Goal: Task Accomplishment & Management: Use online tool/utility

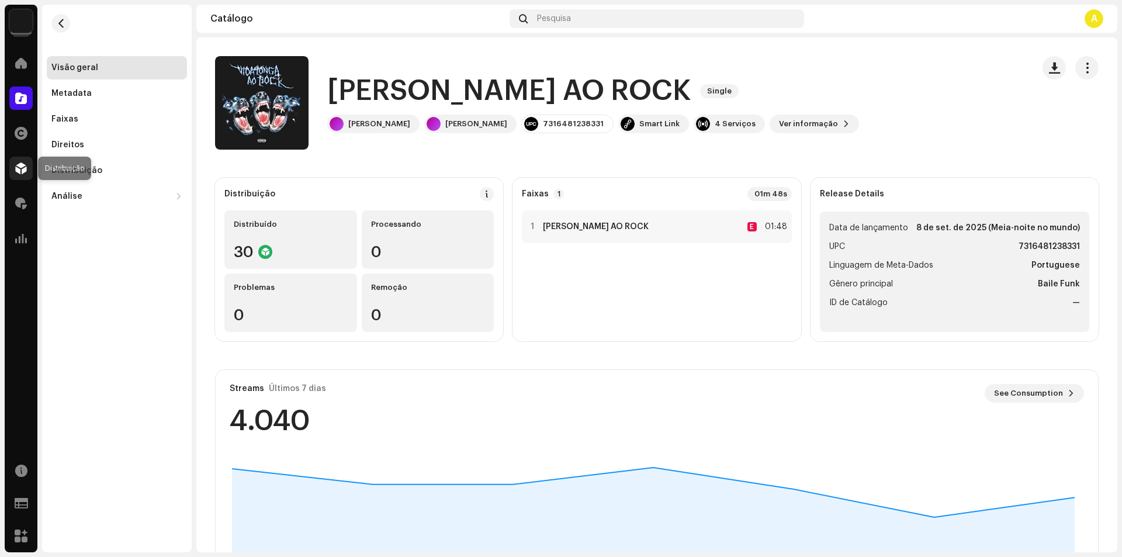
click at [18, 172] on span at bounding box center [21, 168] width 12 height 9
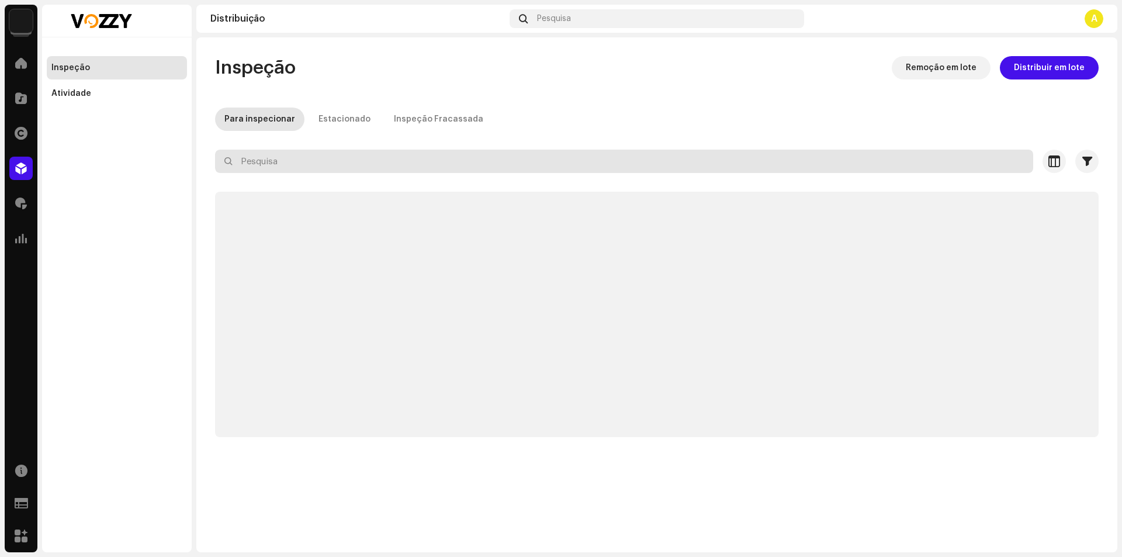
click at [307, 162] on input "text" at bounding box center [624, 161] width 818 height 23
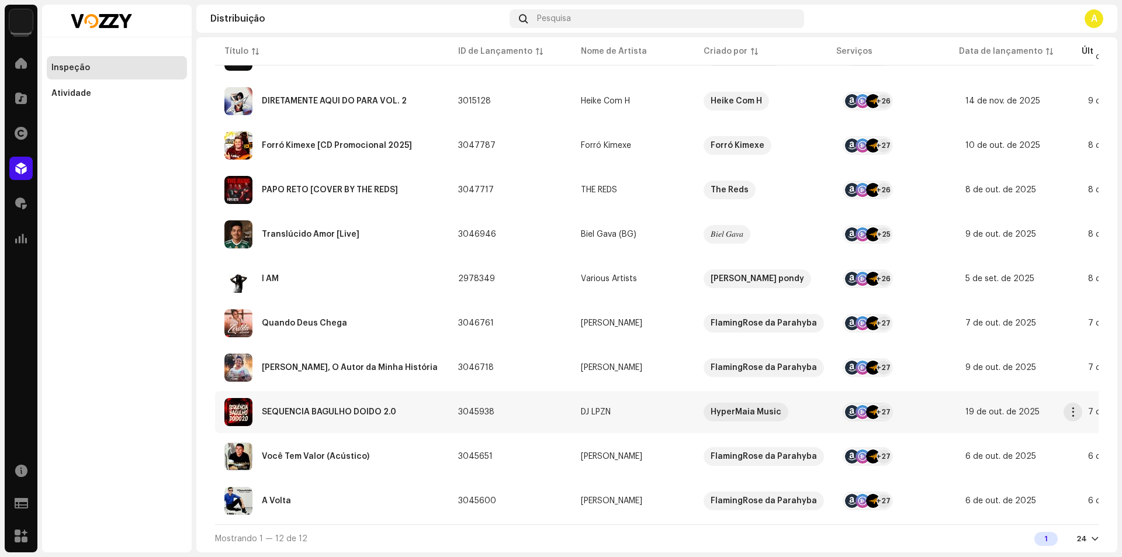
scroll to position [241, 0]
click at [400, 410] on div "SEQUENCIA BAGULHO DOIDO 2.0" at bounding box center [331, 412] width 215 height 28
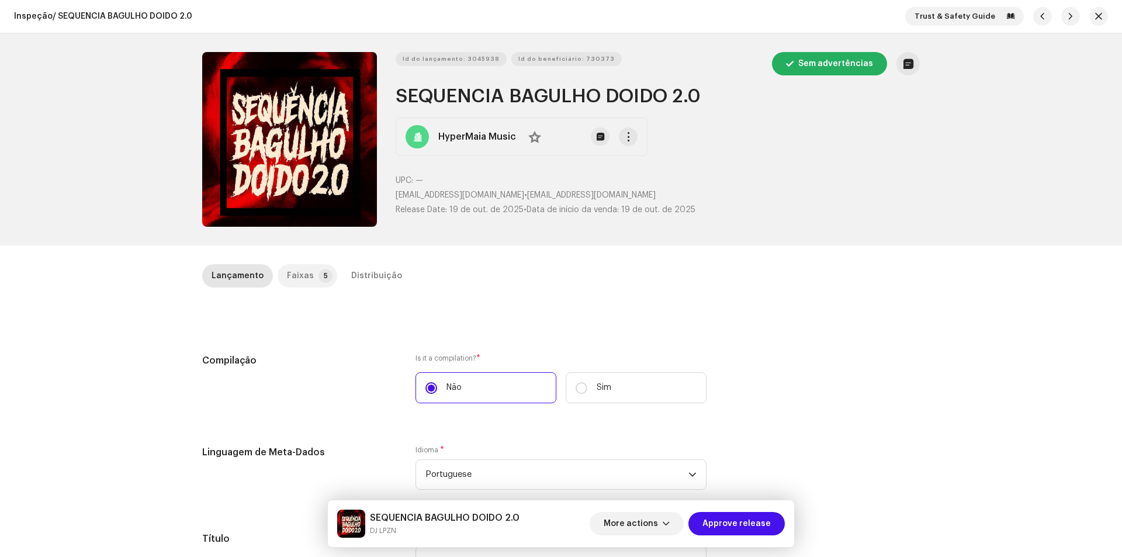
click at [299, 273] on div "Faixas" at bounding box center [300, 275] width 27 height 23
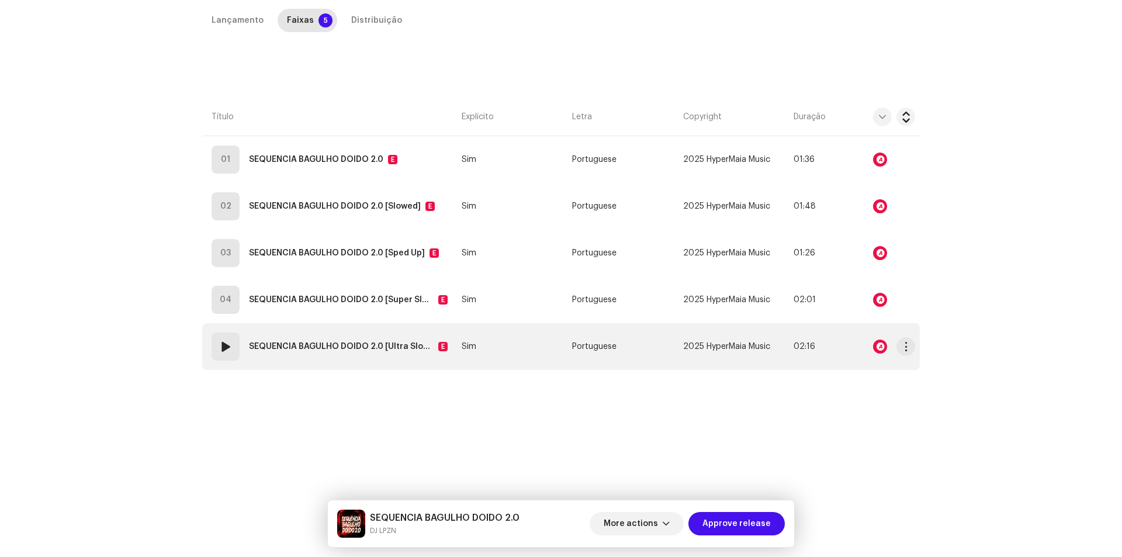
scroll to position [264, 0]
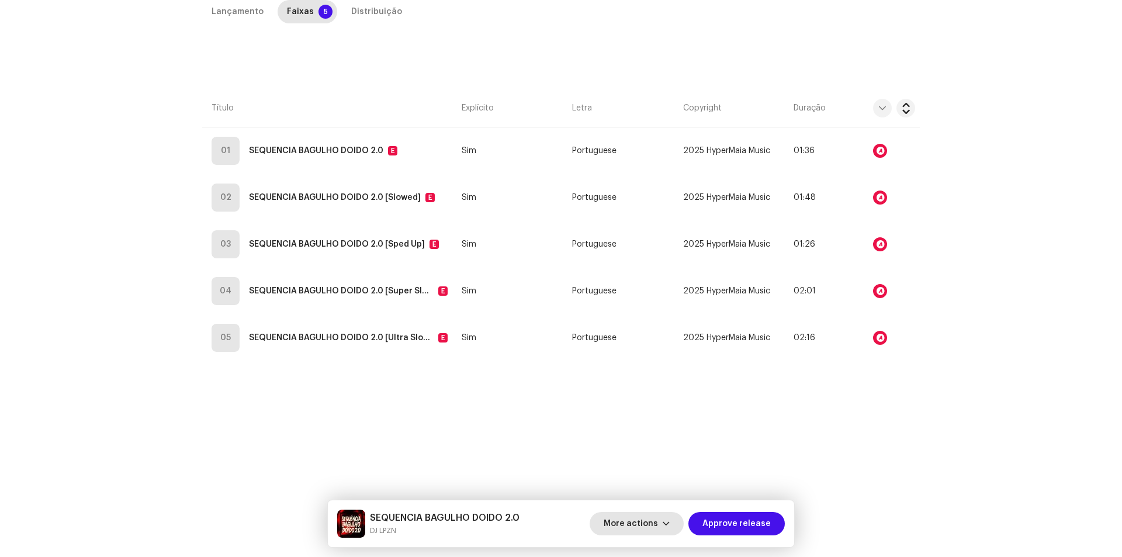
click at [626, 521] on span "More actions" at bounding box center [631, 523] width 54 height 23
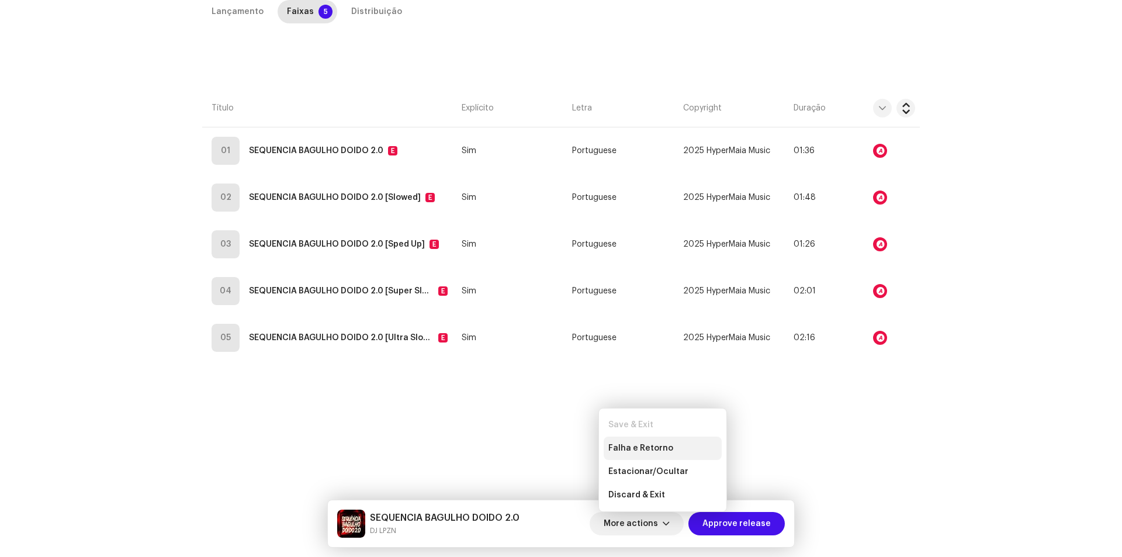
click at [621, 448] on span "Falha e Retorno" at bounding box center [640, 447] width 65 height 9
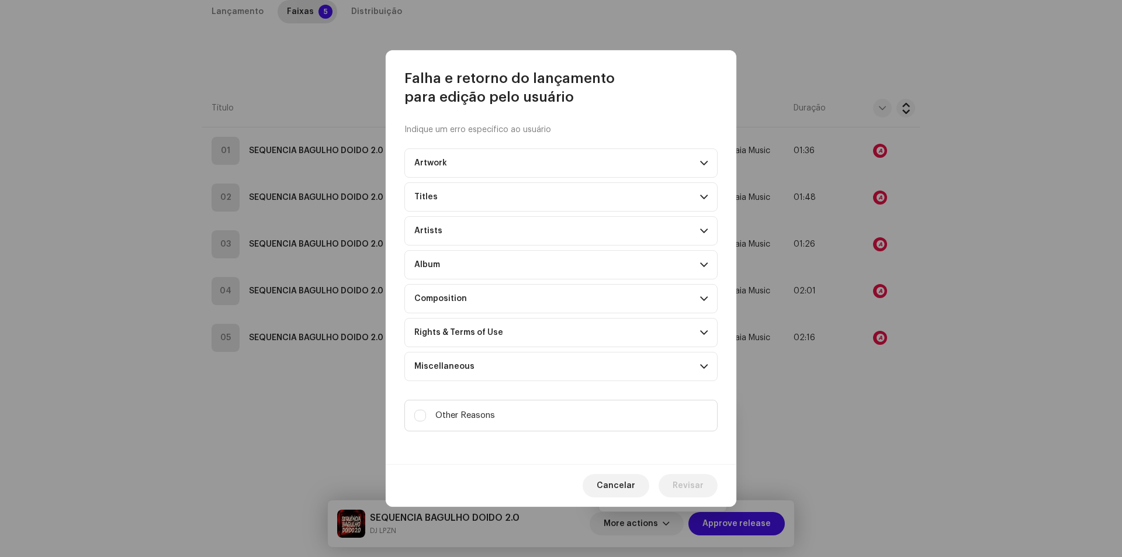
click at [448, 292] on p-accordion-header "Composition" at bounding box center [560, 298] width 313 height 29
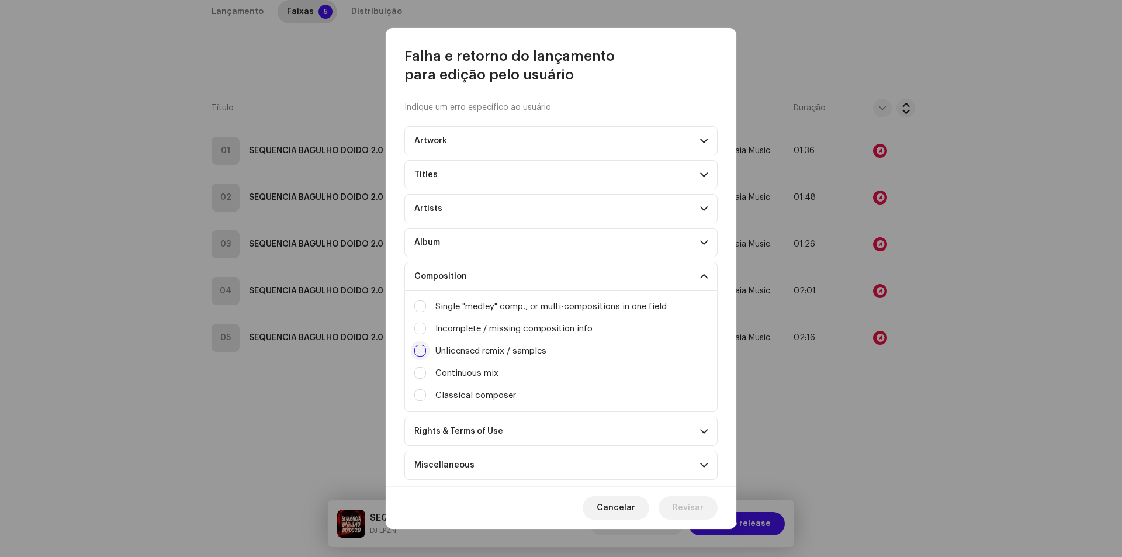
click at [421, 350] on input "Irrelevant / excessive information" at bounding box center [420, 351] width 12 height 12
checkbox input "true"
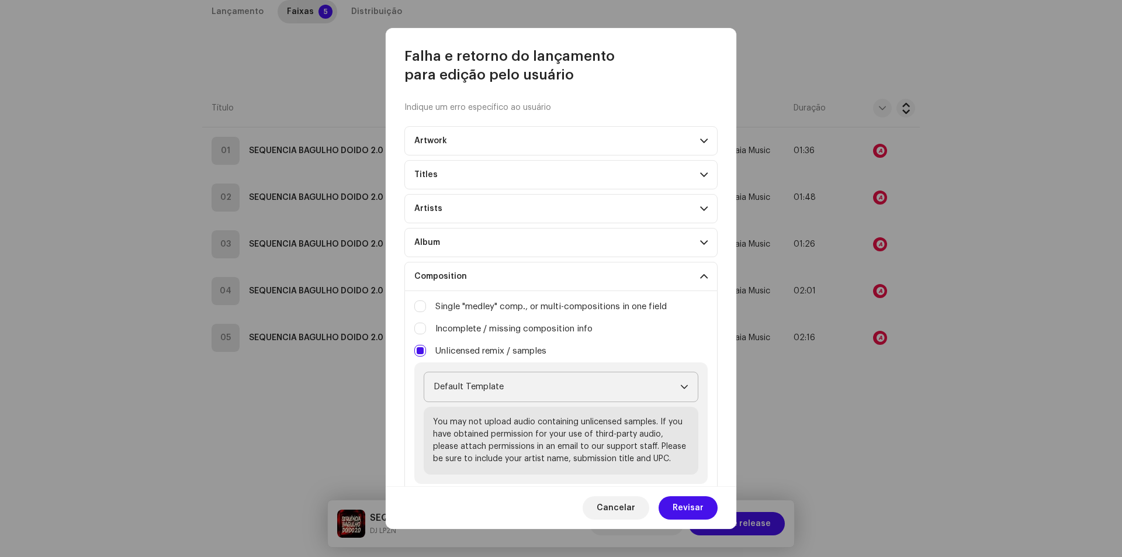
click at [442, 389] on span "Default Template" at bounding box center [556, 386] width 247 height 29
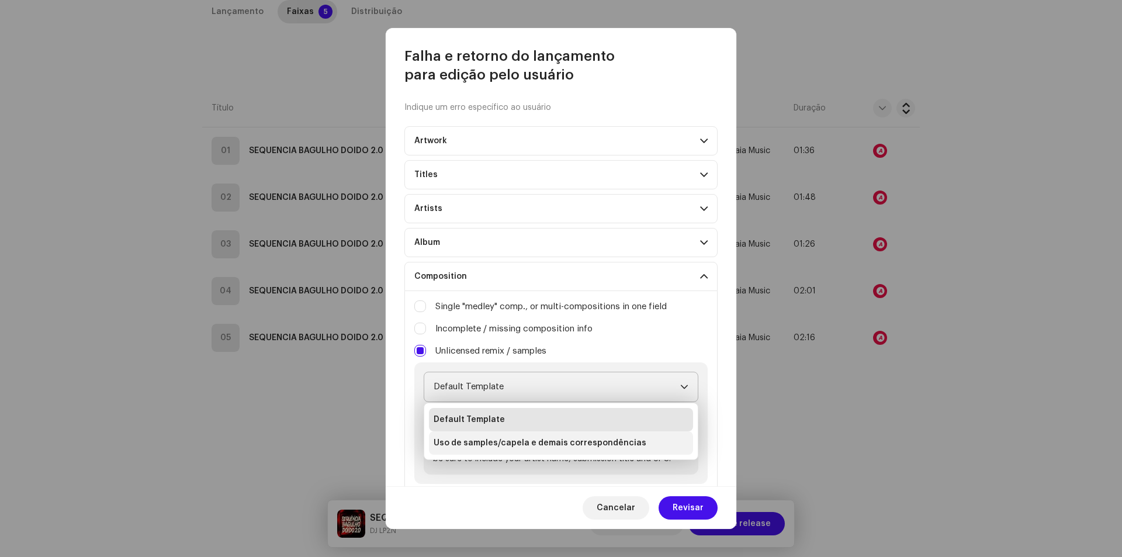
click at [498, 449] on li "Uso de samples/capela e demais correspondências" at bounding box center [561, 442] width 264 height 23
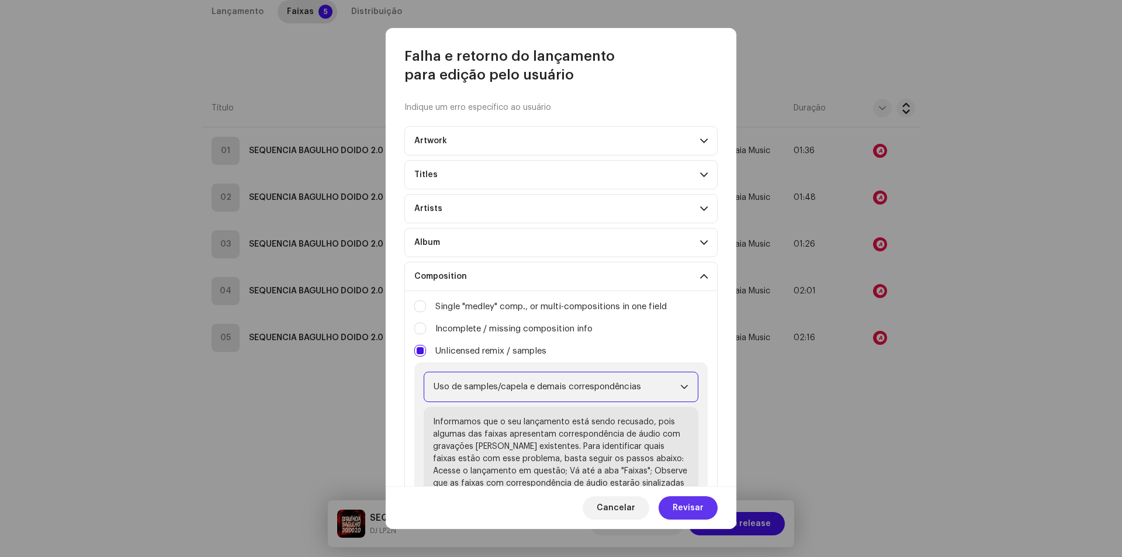
click at [687, 515] on span "Revisar" at bounding box center [687, 507] width 31 height 23
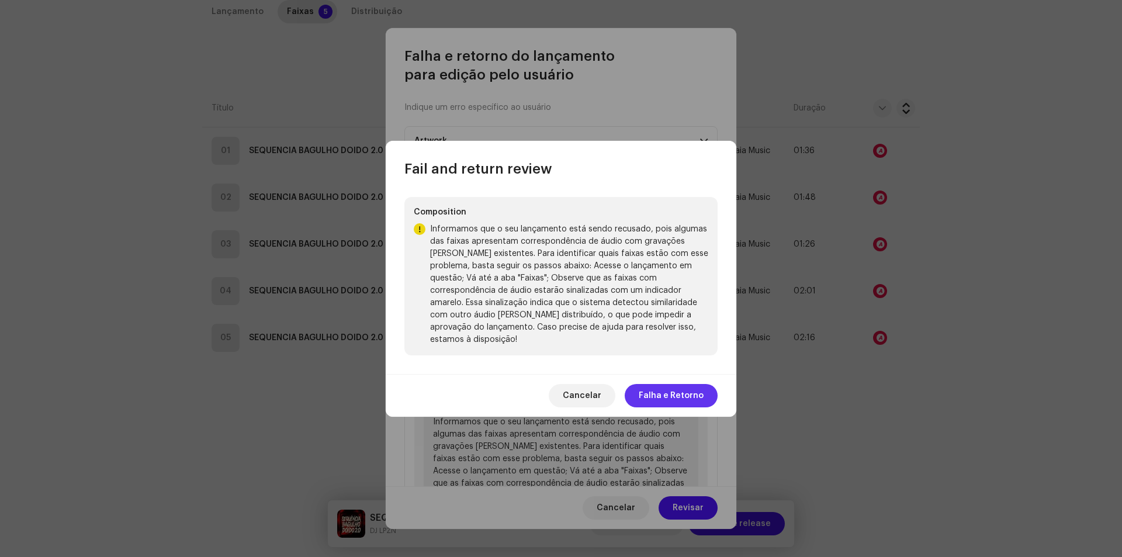
click at [672, 398] on span "Falha e Retorno" at bounding box center [671, 395] width 65 height 23
